Goal: Information Seeking & Learning: Learn about a topic

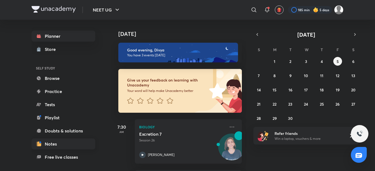
click at [43, 143] on link "Notes" at bounding box center [64, 144] width 64 height 11
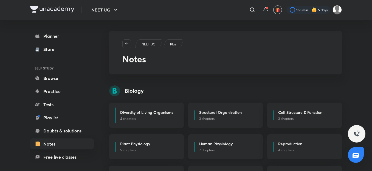
click at [208, 147] on h6 "Human Physiology" at bounding box center [215, 144] width 33 height 6
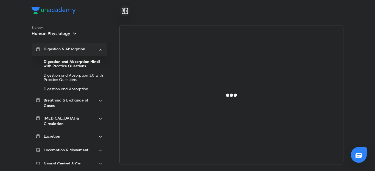
drag, startPoint x: 122, startPoint y: 127, endPoint x: 93, endPoint y: 52, distance: 80.6
click at [93, 52] on div "Biology Human Physiology Digestion & Absorption Digestion and Absorption Hindi …" at bounding box center [188, 95] width 312 height 140
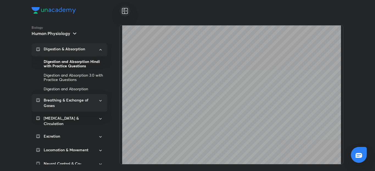
click at [98, 99] on icon at bounding box center [100, 101] width 5 height 7
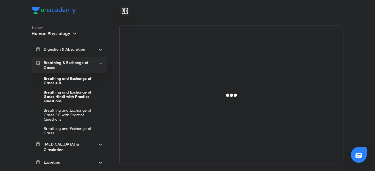
click at [81, 91] on div "Breathing and Exchange of Gases Hindi with Practice Questions" at bounding box center [73, 97] width 59 height 18
click at [81, 79] on div "Breathing and Exchange of Gases 4.0" at bounding box center [73, 81] width 59 height 14
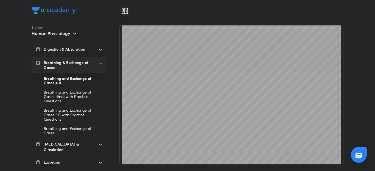
scroll to position [1016, 0]
